Goal: Information Seeking & Learning: Learn about a topic

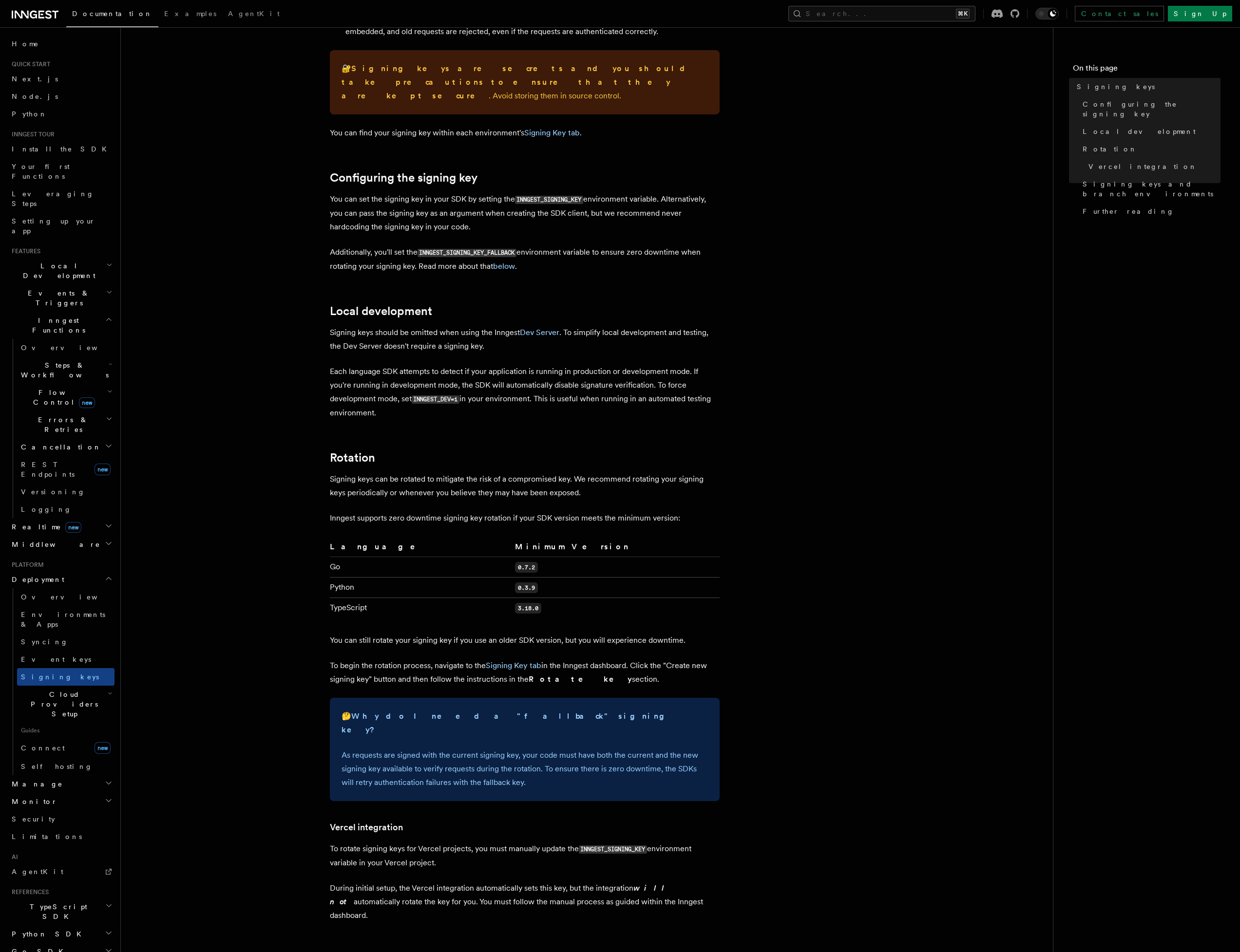
scroll to position [4, 0]
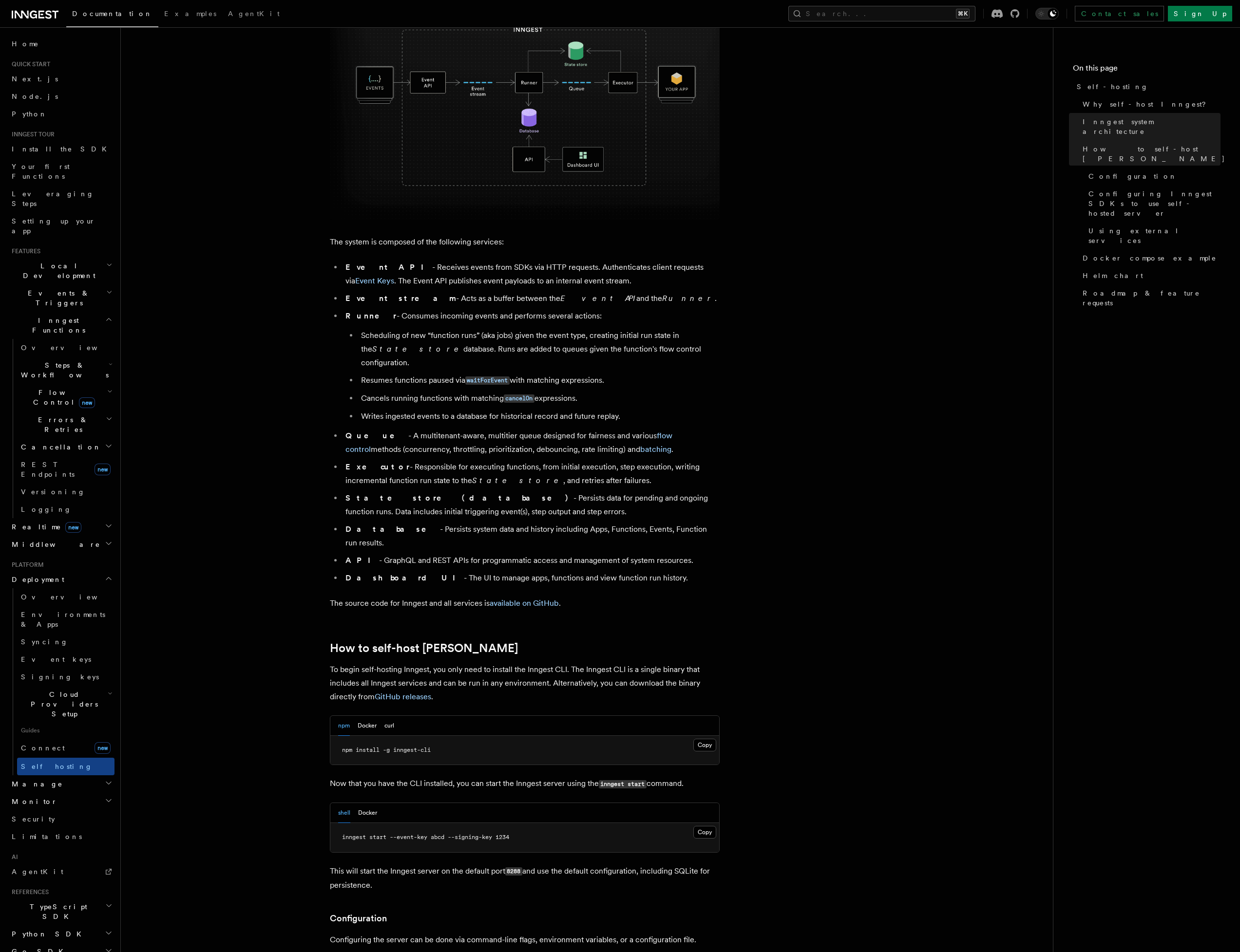
scroll to position [387, 0]
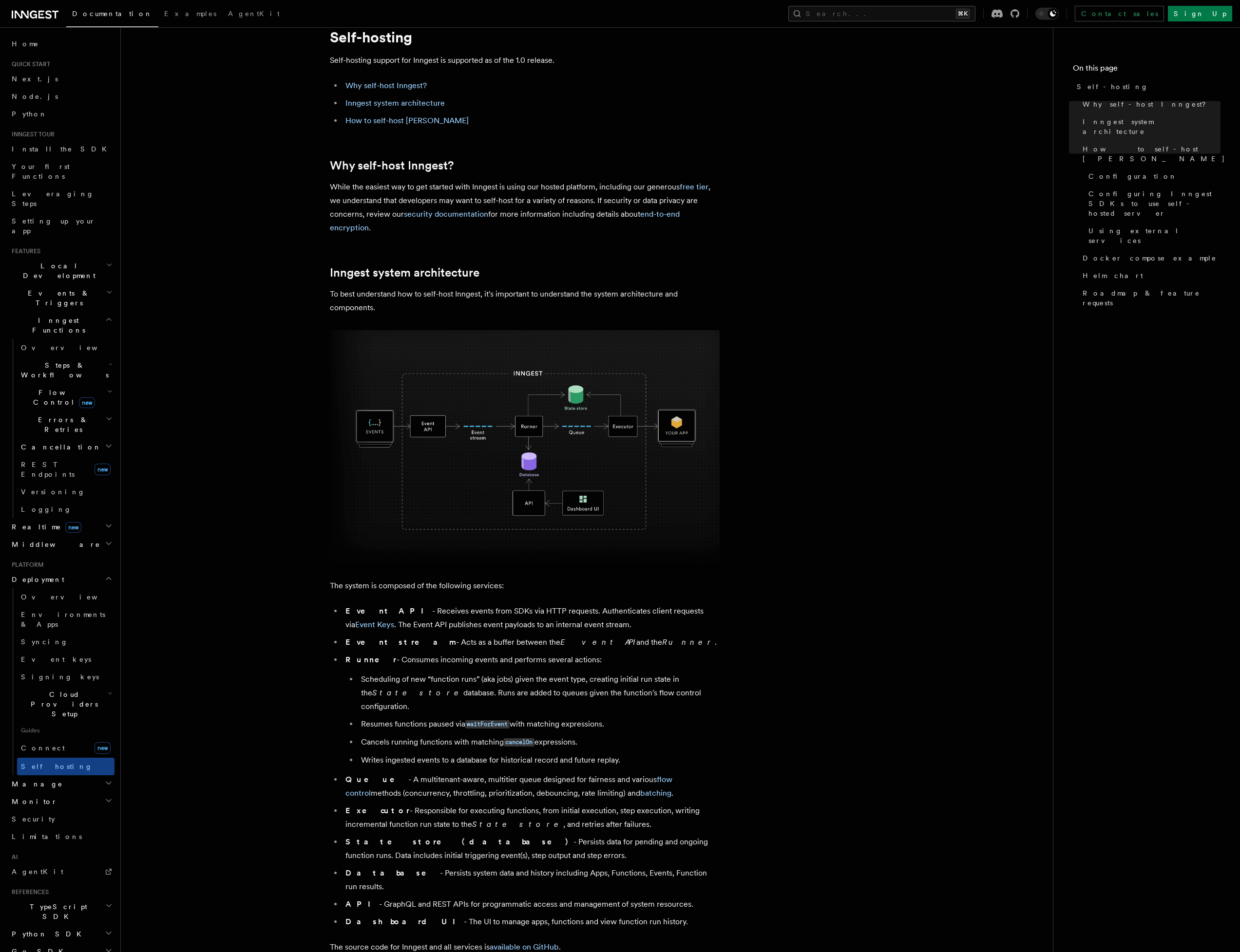
scroll to position [0, 0]
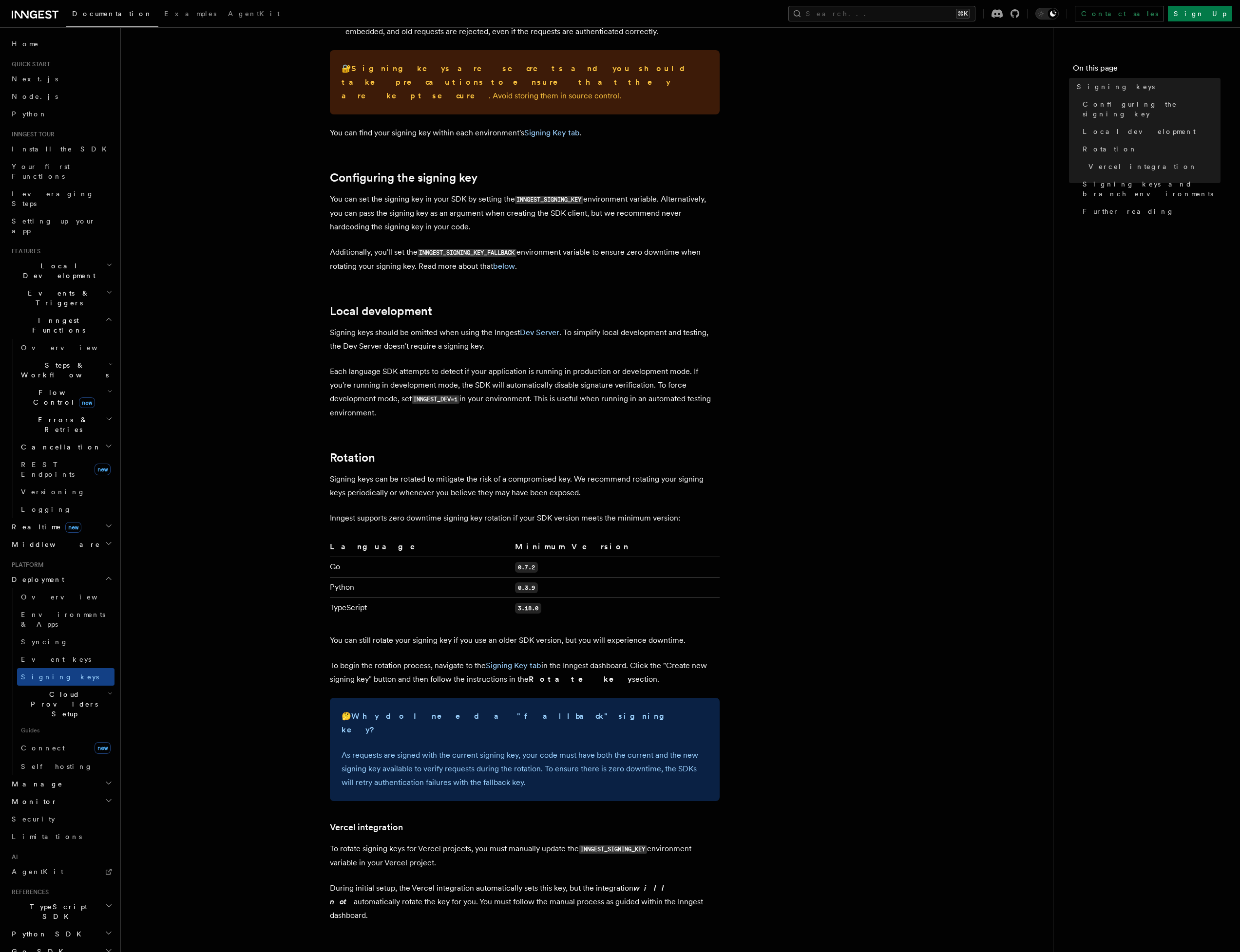
scroll to position [4, 0]
